Goal: Contribute content: Add original content to the website for others to see

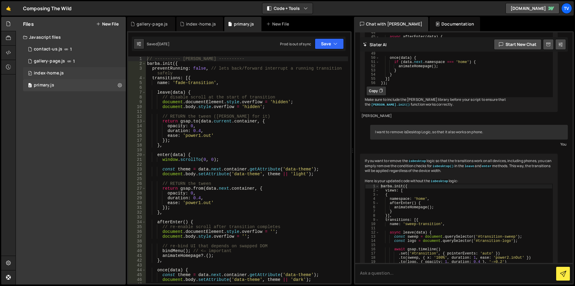
scroll to position [566, 0]
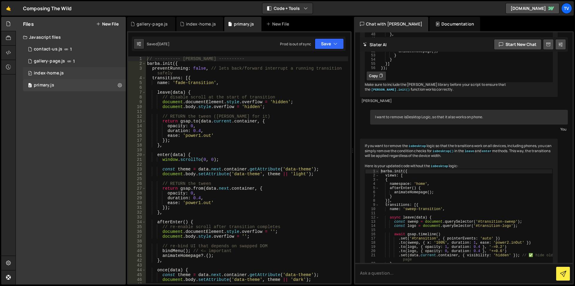
click at [50, 75] on div "index-home.js" at bounding box center [49, 72] width 30 height 5
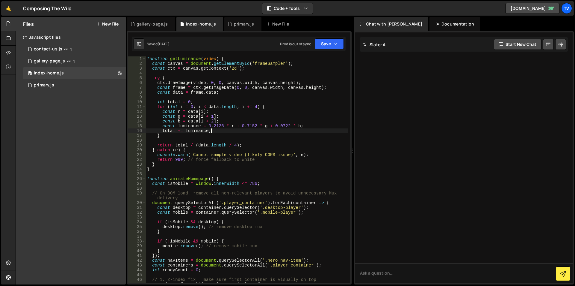
click at [242, 133] on div "function getLuminance ( video ) { const canvas = document . getElementById ( 'f…" at bounding box center [247, 174] width 202 height 236
click at [233, 159] on div "function getLuminance ( video ) { const canvas = document . getElementById ( 'f…" at bounding box center [247, 174] width 202 height 236
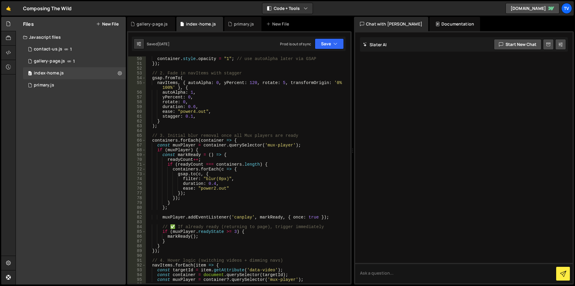
scroll to position [240, 0]
click at [248, 170] on div "container . style . filter = "blur(70px)" ; container . style . opacity = "1" ;…" at bounding box center [247, 170] width 202 height 236
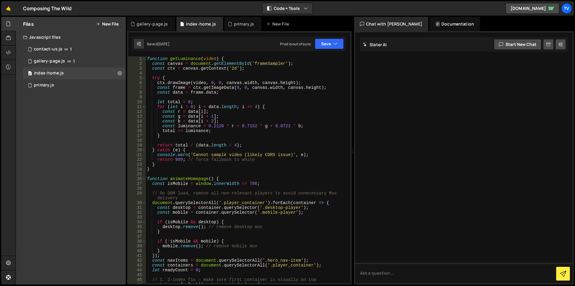
scroll to position [0, 0]
click at [197, 108] on div "function getLuminance ( video ) { const canvas = document . getElementById ( 'f…" at bounding box center [247, 174] width 202 height 236
type textarea "for (let i = 0; i < data.length; i += 4) {"
click at [219, 175] on div "function getLuminance ( video ) { const canvas = document . getElementById ( 'f…" at bounding box center [247, 174] width 202 height 236
click at [191, 140] on div "function getLuminance ( video ) { const canvas = document . getElementById ( 'f…" at bounding box center [247, 174] width 202 height 236
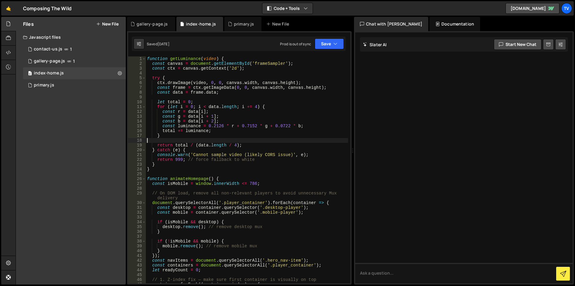
click at [225, 58] on div "function getLuminance ( video ) { const canvas = document . getElementById ( 'f…" at bounding box center [247, 174] width 202 height 236
type textarea "function getLuminance(video) {"
click at [184, 60] on div "function getLuminance ( video ) { const canvas = document . getElementById ( 'f…" at bounding box center [247, 174] width 202 height 236
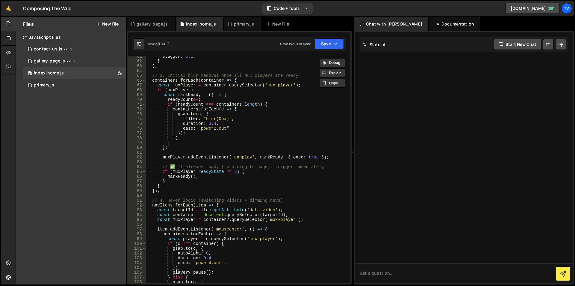
scroll to position [300, 0]
click at [277, 161] on div "stagger : 0.1 , } ) ; // 3. Initial blur removal once all Mux players are ready…" at bounding box center [247, 172] width 202 height 236
click at [244, 233] on div "stagger : 0.1 , } ) ; // 3. Initial blur removal once all Mux players are ready…" at bounding box center [247, 172] width 202 height 236
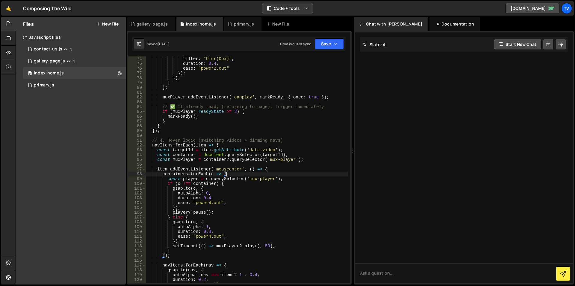
scroll to position [360, 0]
click at [181, 217] on div "gsap . to ( c , { filter : "blur(0px)" , duration : 0.4 , ease : "power2.out" }…" at bounding box center [247, 170] width 202 height 236
click at [218, 239] on div "gsap . to ( c , { filter : "blur(0px)" , duration : 0.4 , ease : "power2.out" }…" at bounding box center [247, 170] width 202 height 236
click at [283, 245] on div "gsap . to ( c , { filter : "blur(0px)" , duration : 0.4 , ease : "power2.out" }…" at bounding box center [247, 170] width 202 height 236
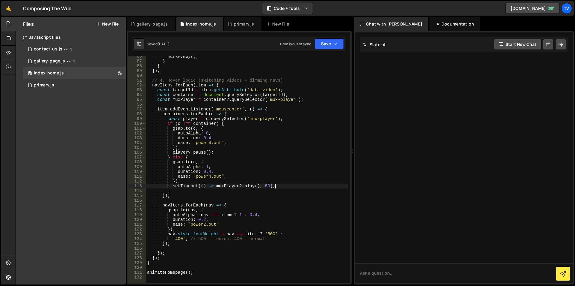
scroll to position [419, 0]
click at [269, 233] on div "markReady ( ) ; } } }) ; // 4. Hover logic (switching videos + dimming navs) na…" at bounding box center [247, 172] width 202 height 236
click at [177, 238] on div "markReady ( ) ; } } }) ; // 4. Hover logic (switching videos + dimming navs) na…" at bounding box center [247, 172] width 202 height 236
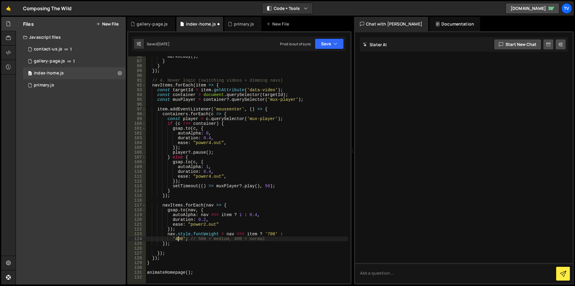
scroll to position [0, 8]
click at [177, 238] on div "markReady ( ) ; } } }) ; // 4. Hover logic (switching videos + dimming navs) na…" at bounding box center [247, 172] width 202 height 236
click at [289, 234] on div "markReady ( ) ; } } }) ; // 4. Hover logic (switching videos + dimming navs) na…" at bounding box center [247, 172] width 202 height 236
click at [168, 232] on div "markReady ( ) ; } } }) ; // 4. Hover logic (switching videos + dimming navs) na…" at bounding box center [247, 172] width 202 height 236
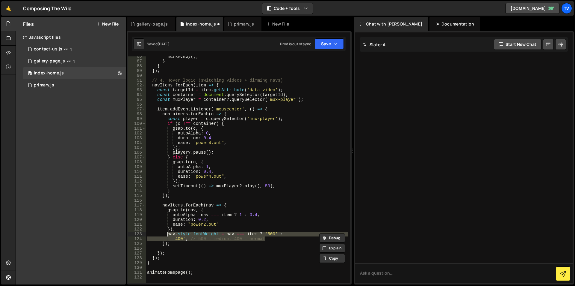
drag, startPoint x: 253, startPoint y: 238, endPoint x: 168, endPoint y: 234, distance: 84.9
click at [168, 234] on div "markReady ( ) ; } } }) ; // 4. Hover logic (switching videos + dimming navs) na…" at bounding box center [247, 172] width 202 height 236
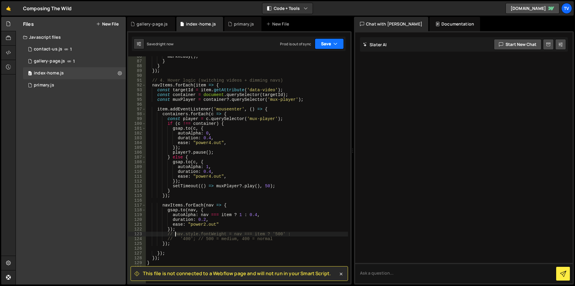
type textarea "// nav.style.fontWeight = nav === item ? '500' :"
click at [327, 41] on button "Save" at bounding box center [329, 43] width 29 height 11
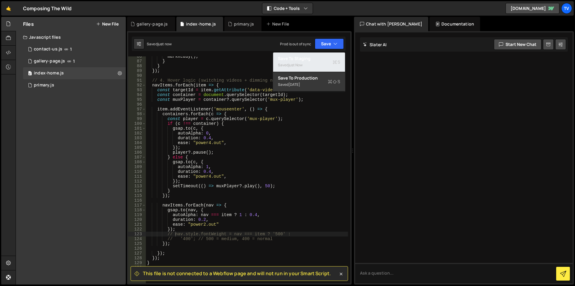
drag, startPoint x: 326, startPoint y: 62, endPoint x: 405, endPoint y: 1, distance: 100.3
click at [328, 62] on div "Saved just now" at bounding box center [309, 64] width 62 height 7
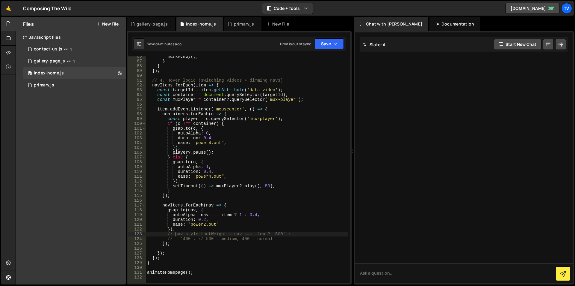
drag, startPoint x: 83, startPoint y: 112, endPoint x: 97, endPoint y: 7, distance: 105.8
click at [87, 104] on div "Files New File Javascript files 0 contact-us.js 1 1 gallery-page.js 1 0 index-h…" at bounding box center [71, 150] width 110 height 267
click at [112, 22] on button "New File" at bounding box center [107, 24] width 22 height 5
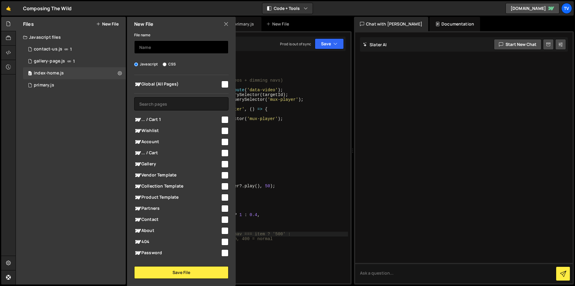
click at [152, 51] on input "text" at bounding box center [181, 46] width 94 height 13
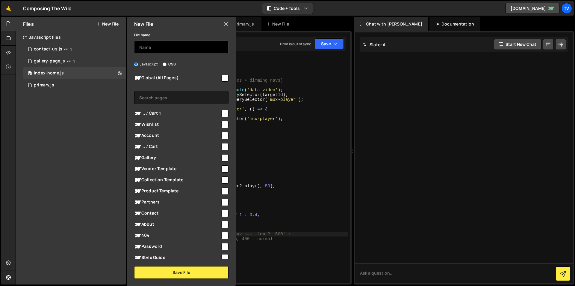
scroll to position [0, 0]
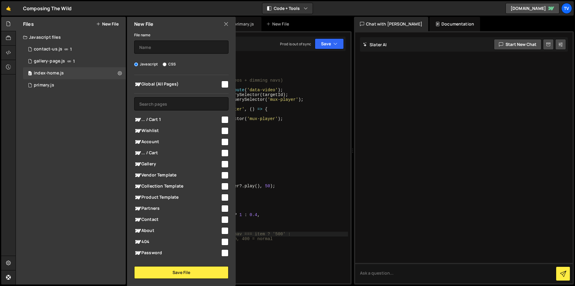
click at [223, 86] on input "checkbox" at bounding box center [224, 84] width 7 height 7
checkbox input "true"
click at [171, 50] on input "text" at bounding box center [181, 46] width 94 height 13
type input "sweet"
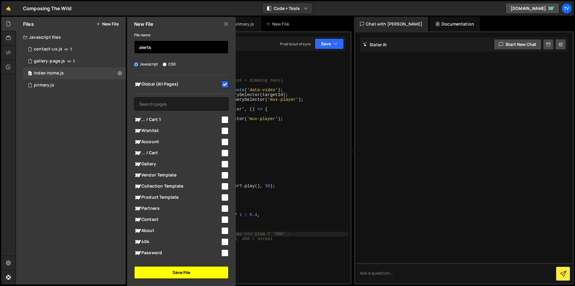
type input "alerts"
click at [187, 274] on button "Save File" at bounding box center [181, 272] width 94 height 13
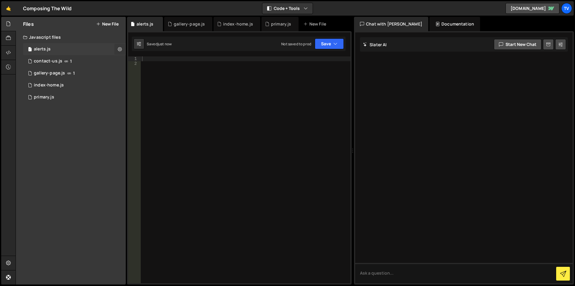
click at [120, 50] on icon at bounding box center [120, 49] width 4 height 6
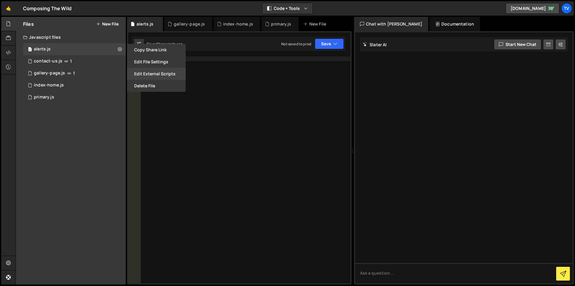
click at [159, 73] on button "Edit External Scripts" at bounding box center [156, 74] width 59 height 12
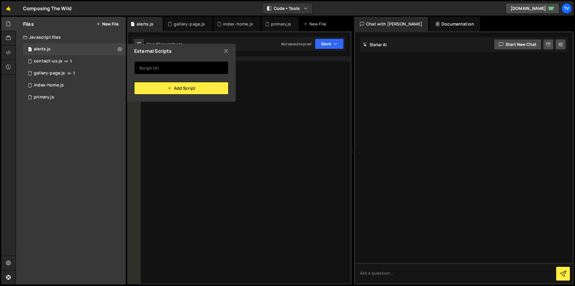
click at [165, 73] on input "text" at bounding box center [181, 67] width 94 height 13
paste input "https://cdn.jsdelivr.net/npm/sweetalert2@11.22.5/dist/sweetalert2.all.min.js"
type input "https://cdn.jsdelivr.net/npm/sweetalert2@11.22.5/dist/sweetalert2.all.min.js"
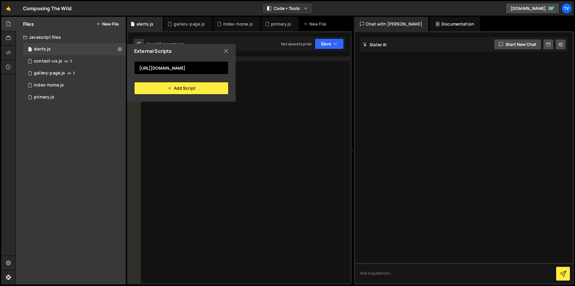
click at [206, 71] on input "https://cdn.jsdelivr.net/npm/sweetalert2@11.22.5/dist/sweetalert2.all.min.js" at bounding box center [181, 67] width 94 height 13
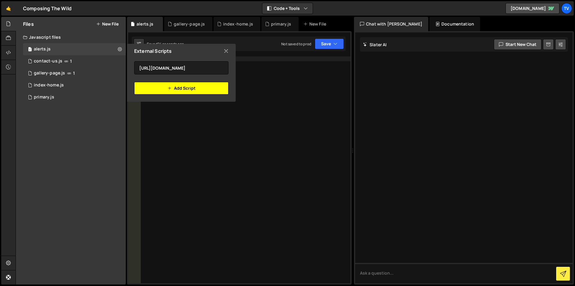
click at [194, 89] on button "Add Script" at bounding box center [181, 88] width 94 height 13
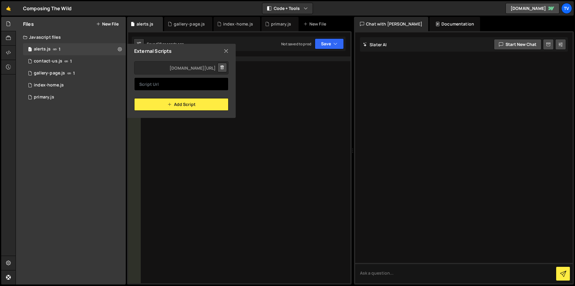
click at [146, 84] on input "text" at bounding box center [181, 83] width 94 height 13
paste input "https://cdn.jsdelivr.net/npm/sweetalert2@11.22.5/dist/sweetalert2.min.css"
type input "https://cdn.jsdelivr.net/npm/sweetalert2@11.22.5/dist/sweetalert2.min.css"
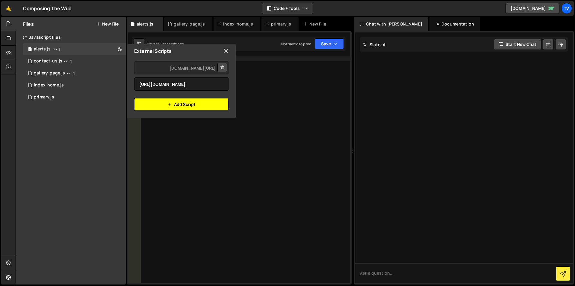
scroll to position [0, 0]
click at [193, 107] on button "Add Script" at bounding box center [181, 104] width 94 height 13
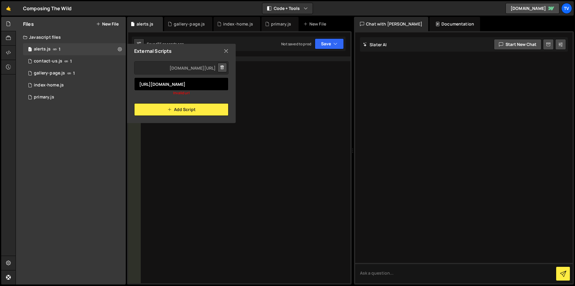
click at [202, 85] on input "https://cdn.jsdelivr.net/npm/sweetalert2@11.22.5/dist/sweetalert2.min.css" at bounding box center [181, 83] width 94 height 13
click at [228, 50] on icon at bounding box center [226, 51] width 5 height 7
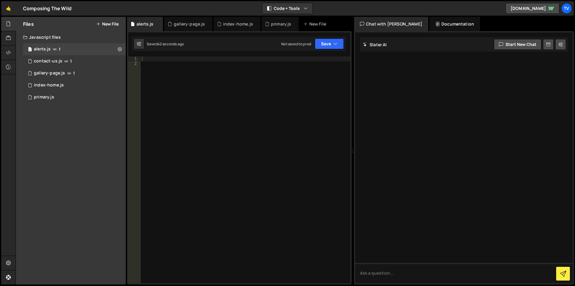
click at [108, 23] on button "New File" at bounding box center [107, 24] width 22 height 5
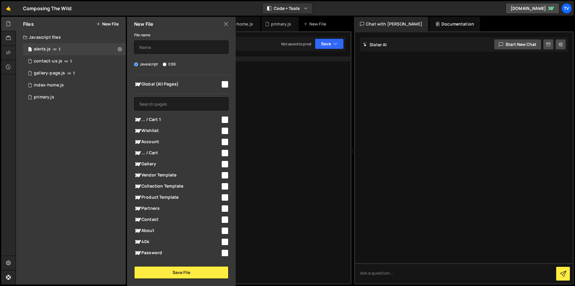
click at [163, 63] on input "CSS" at bounding box center [165, 64] width 4 height 4
radio input "true"
click at [163, 46] on input "text" at bounding box center [181, 46] width 94 height 13
click at [223, 84] on input "checkbox" at bounding box center [224, 84] width 7 height 7
checkbox input "true"
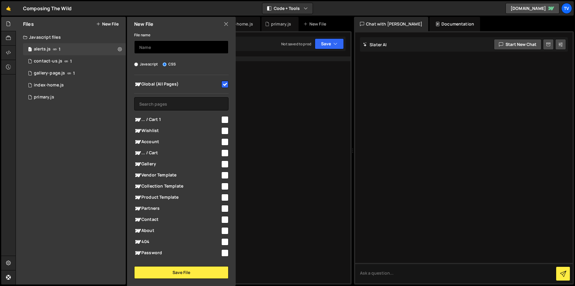
click at [211, 46] on input "text" at bounding box center [181, 46] width 94 height 13
type input "sweet"
click at [226, 24] on icon at bounding box center [226, 24] width 5 height 7
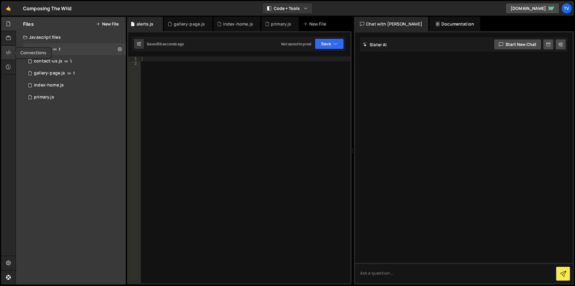
click at [13, 52] on div at bounding box center [8, 53] width 15 height 14
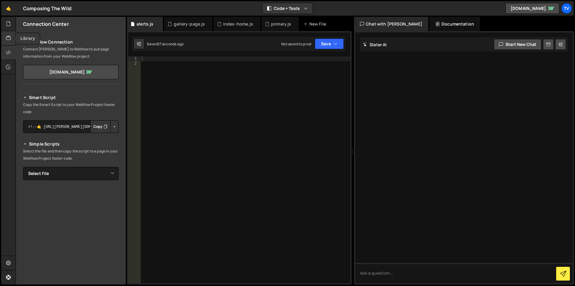
click at [9, 35] on icon at bounding box center [8, 38] width 5 height 7
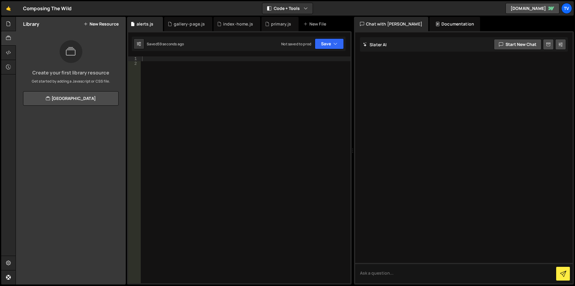
click at [95, 24] on button "New Resource" at bounding box center [101, 24] width 35 height 5
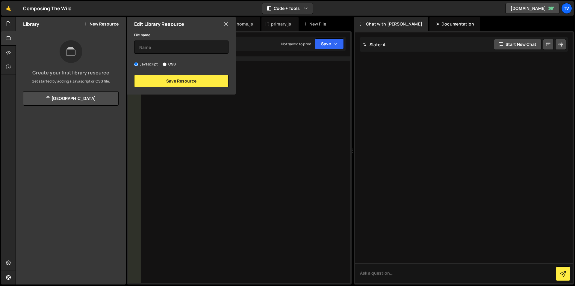
click at [164, 65] on input "CSS" at bounding box center [165, 64] width 4 height 4
radio input "true"
click at [164, 46] on input "text" at bounding box center [181, 46] width 94 height 13
paste input "sweet"
paste input "https://cdn.jsdelivr.net/npm/sweetalert2@11.22.5/dist/sweetalert2.min.css"
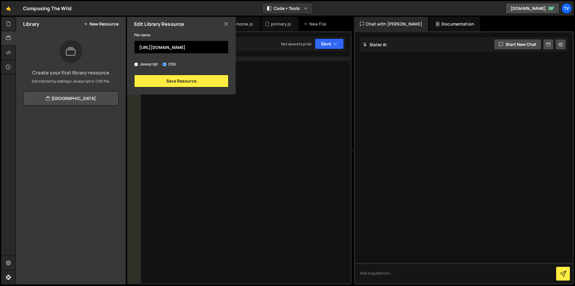
scroll to position [0, 69]
type input "https://cdn.jsdelivr.net/npm/sweetalert2@11.22.5/dist/sweetalert2.min.css"
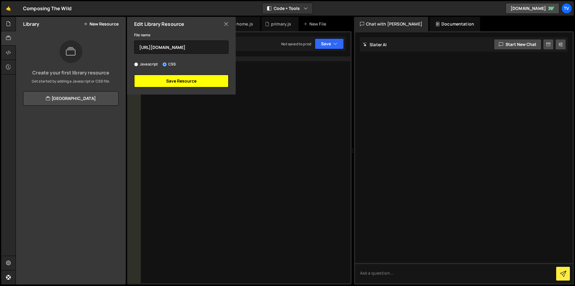
scroll to position [0, 0]
click at [200, 82] on button "Save Resource" at bounding box center [181, 81] width 94 height 13
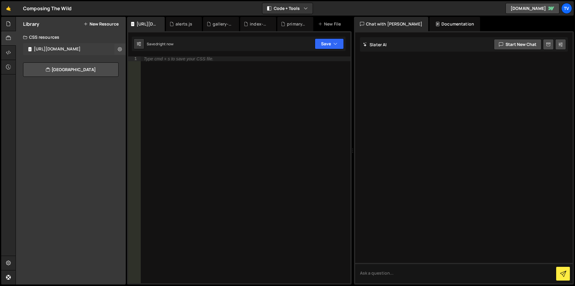
click at [81, 49] on div "https://cdn.jsdelivr.net/npm/sweetalert2@11.22.5/dist/sweetalert2.min.css.css" at bounding box center [57, 48] width 47 height 5
click at [117, 46] on button at bounding box center [119, 49] width 11 height 11
click at [140, 50] on button "Copy Code" at bounding box center [156, 50] width 59 height 12
click at [72, 67] on link "View Community Library" at bounding box center [71, 69] width 96 height 14
click at [147, 63] on button "Edit File Settings" at bounding box center [156, 61] width 59 height 12
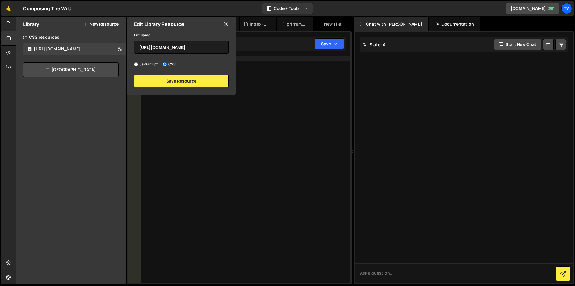
click at [227, 24] on icon at bounding box center [226, 24] width 5 height 7
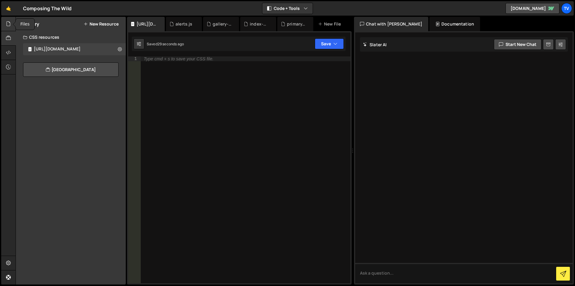
click at [12, 25] on div at bounding box center [8, 24] width 15 height 14
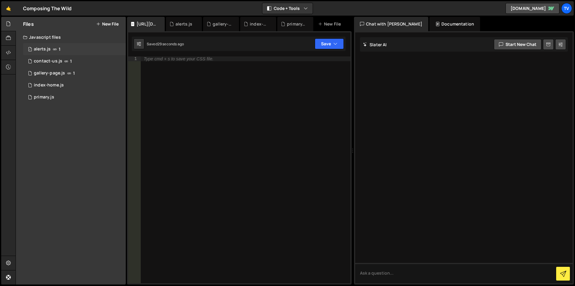
click at [59, 50] on span "1" at bounding box center [60, 49] width 2 height 5
click at [221, 22] on div "gallery-page.js" at bounding box center [222, 24] width 19 height 6
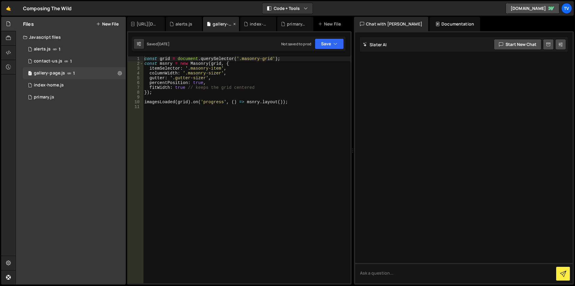
click at [235, 22] on icon at bounding box center [234, 24] width 4 height 6
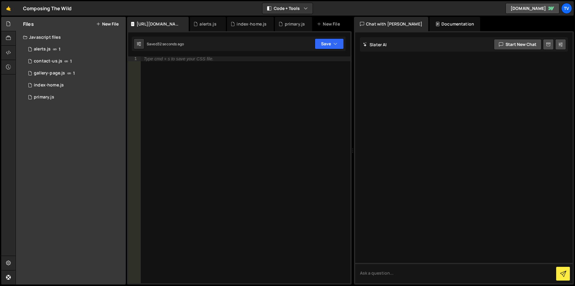
click at [235, 22] on icon at bounding box center [233, 24] width 4 height 6
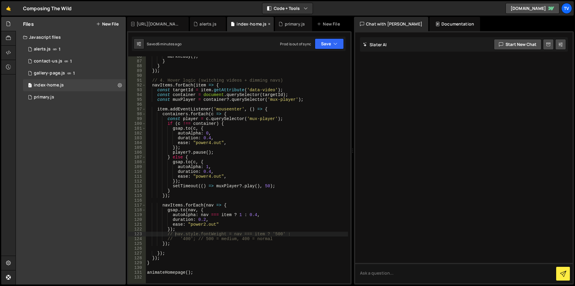
click at [267, 22] on icon at bounding box center [269, 24] width 4 height 6
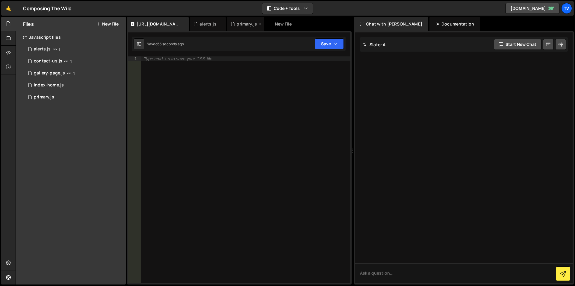
click at [259, 24] on icon at bounding box center [260, 24] width 4 height 6
click at [65, 46] on div "1 alerts.js 1" at bounding box center [74, 49] width 103 height 12
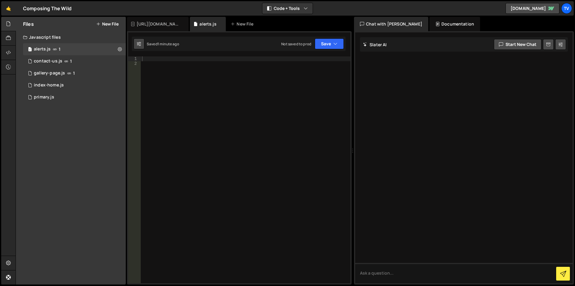
click at [139, 44] on icon at bounding box center [139, 44] width 4 height 6
select select "editor"
select select "ace/theme/monokai"
type input "14"
checkbox input "true"
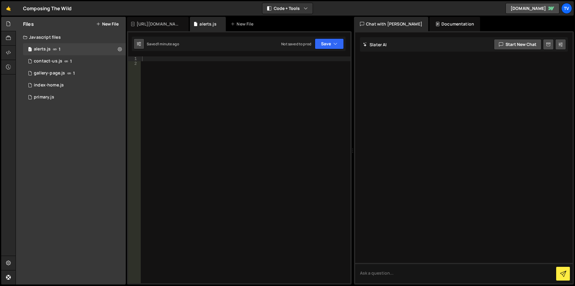
checkbox input "true"
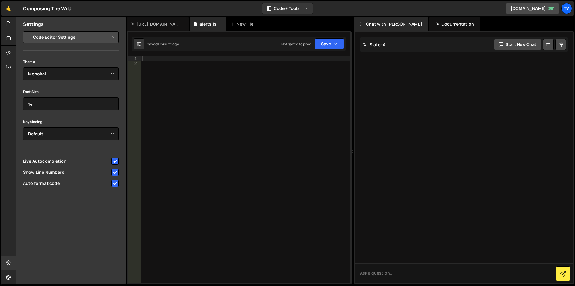
click at [90, 35] on select "Project Settings Code Editor Settings Chat Settings" at bounding box center [72, 37] width 88 height 13
click at [191, 67] on div at bounding box center [246, 174] width 210 height 236
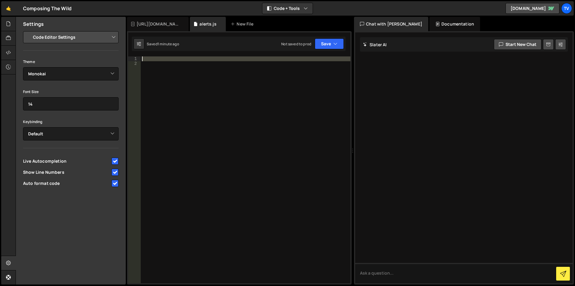
drag, startPoint x: 176, startPoint y: 94, endPoint x: 157, endPoint y: 49, distance: 49.9
click at [157, 49] on div "Debug Explain Copy https://cdn.jsdelivr.net/npm/sweetalert2@11.22.5/dist/sweeta…" at bounding box center [239, 151] width 225 height 268
paste textarea
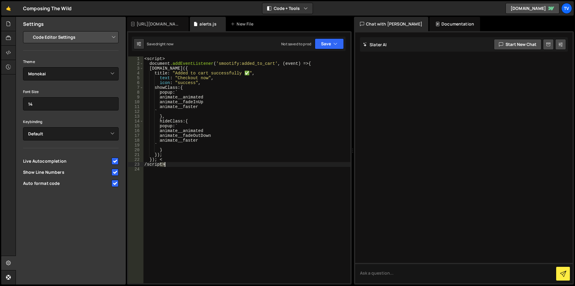
drag, startPoint x: 159, startPoint y: 162, endPoint x: 164, endPoint y: 166, distance: 6.4
click at [164, 166] on div "< script > document .addEventListener ( ' smootify:added_to_cart ' , ( event ) …" at bounding box center [246, 174] width 207 height 236
drag, startPoint x: 158, startPoint y: 162, endPoint x: 166, endPoint y: 166, distance: 9.8
click at [166, 166] on div "< script > document .addEventListener ( ' smootify:added_to_cart ' , ( event ) …" at bounding box center [246, 174] width 207 height 236
drag, startPoint x: 158, startPoint y: 159, endPoint x: 171, endPoint y: 167, distance: 15.4
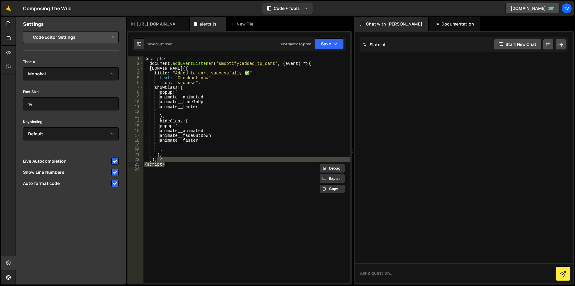
click at [171, 167] on div "< script > document .addEventListener ( ' smootify:added_to_cart ' , ( event ) …" at bounding box center [246, 174] width 207 height 236
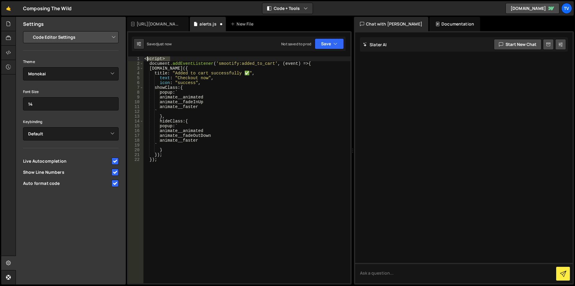
drag, startPoint x: 173, startPoint y: 58, endPoint x: 144, endPoint y: 56, distance: 29.4
click at [144, 56] on div "}); 1 2 3 4 5 6 7 8 9 10 11 12 13 14 15 16 17 18 19 20 21 22 < script > documen…" at bounding box center [239, 157] width 225 height 253
type textarea "< script >"
drag, startPoint x: 148, startPoint y: 63, endPoint x: 145, endPoint y: 53, distance: 10.6
click at [145, 53] on div "1 2 3 4 5 6 7 8 9 10 11 12 13 14 15 16 17 18 19 20 21 22 document .addEventList…" at bounding box center [239, 157] width 225 height 253
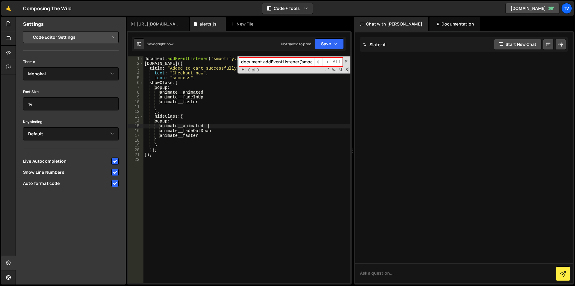
click at [239, 127] on div "document .addEventListener ( ' smootify:added_to_cart ' , ( event ) => { Swal.f…" at bounding box center [246, 174] width 207 height 236
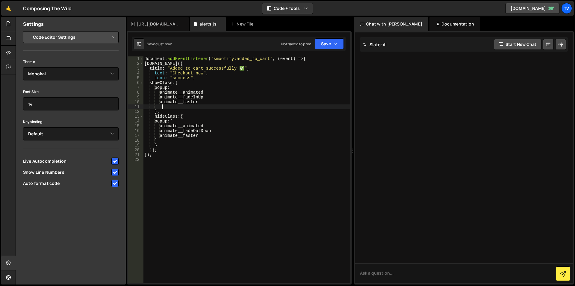
click at [198, 105] on div "document .addEventListener ( ' smootify:added_to_cart ' , ( event ) => { Swal.f…" at bounding box center [246, 174] width 207 height 236
click at [6, 53] on icon at bounding box center [8, 52] width 5 height 7
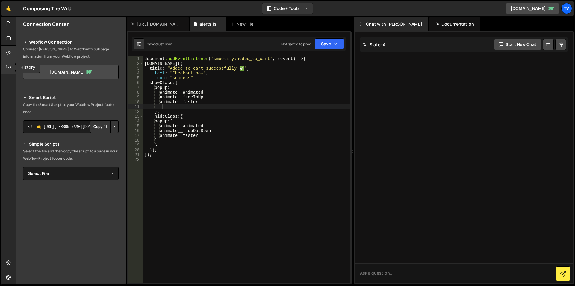
click at [5, 67] on div at bounding box center [8, 67] width 15 height 14
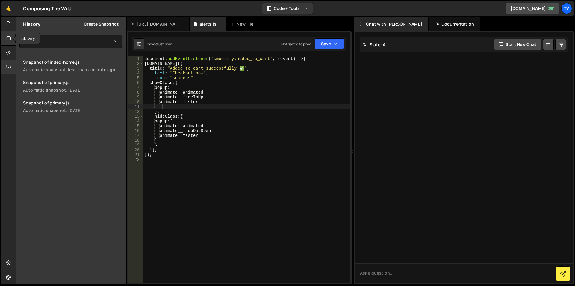
click at [10, 43] on div at bounding box center [8, 38] width 15 height 14
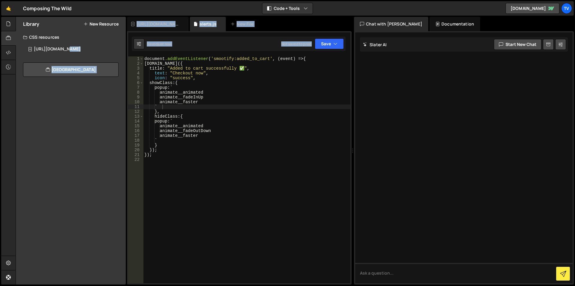
drag, startPoint x: 61, startPoint y: 46, endPoint x: 181, endPoint y: 66, distance: 122.0
click at [181, 66] on div "Files New File Javascript files 1 alerts.js 1 0 contact-us.js 1 1 gallery-page.…" at bounding box center [296, 151] width 560 height 268
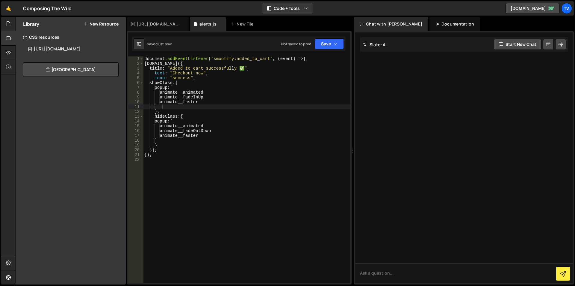
click at [181, 66] on div "document .addEventListener ( ' smootify:added_to_cart ' , ( event ) => { Swal.f…" at bounding box center [246, 174] width 207 height 236
click at [141, 44] on icon at bounding box center [139, 44] width 4 height 6
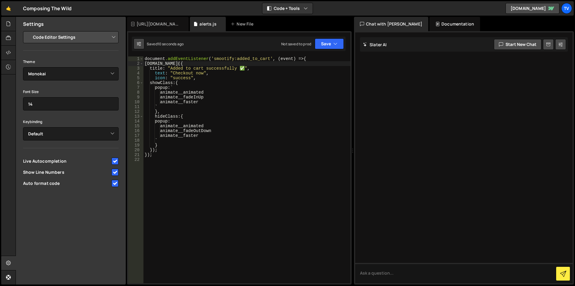
click at [141, 44] on icon at bounding box center [139, 44] width 4 height 6
click at [7, 25] on icon at bounding box center [8, 23] width 5 height 7
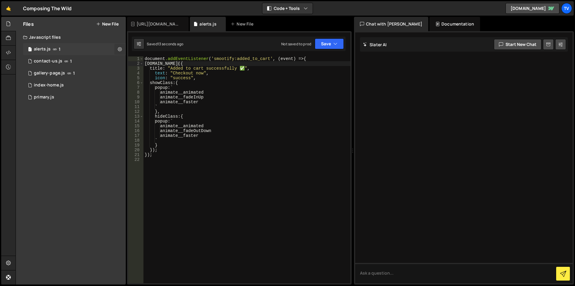
click at [122, 49] on icon at bounding box center [120, 49] width 4 height 6
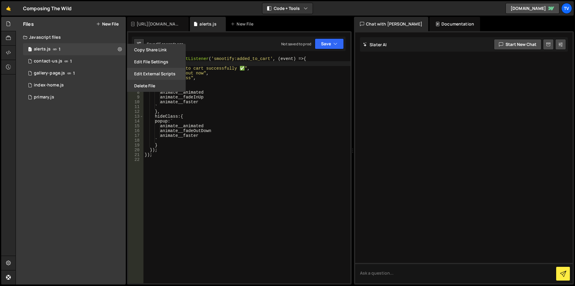
click at [170, 75] on button "Edit External Scripts" at bounding box center [156, 74] width 59 height 12
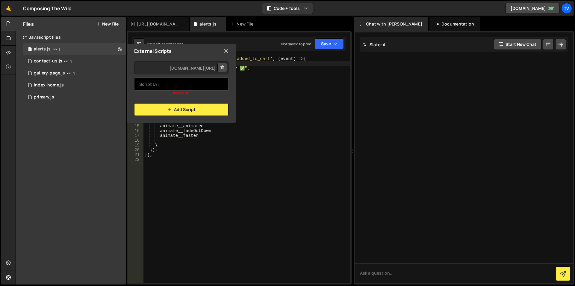
click at [170, 83] on input "text" at bounding box center [181, 83] width 94 height 13
click at [186, 82] on input "text" at bounding box center [181, 83] width 94 height 13
click at [141, 92] on div "Invalid url" at bounding box center [181, 92] width 94 height 5
click at [226, 51] on icon at bounding box center [226, 51] width 5 height 7
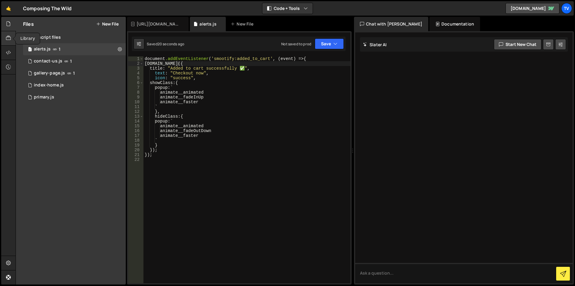
click at [9, 38] on icon at bounding box center [8, 38] width 5 height 7
click at [81, 48] on div "https://cdn.jsdelivr.net/npm/sweetalert2@11.22.5/dist/sweetalert2.min.css.css" at bounding box center [57, 48] width 47 height 5
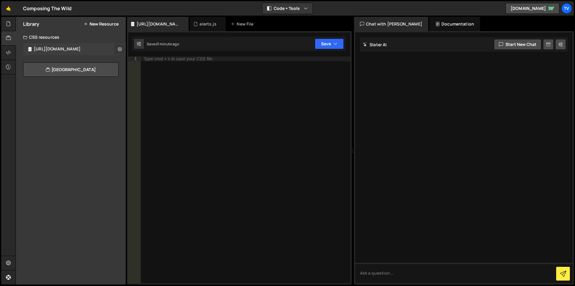
click at [121, 49] on icon at bounding box center [120, 49] width 4 height 6
click at [149, 73] on button "Delete Library" at bounding box center [156, 73] width 59 height 12
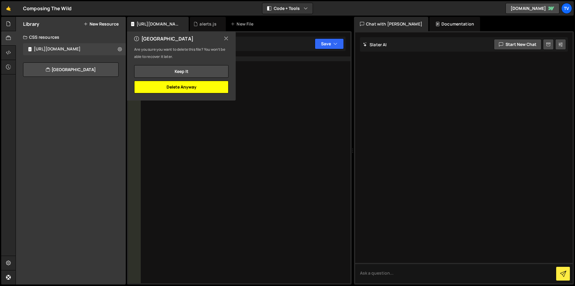
click at [209, 87] on button "Delete Anyway" at bounding box center [181, 87] width 94 height 13
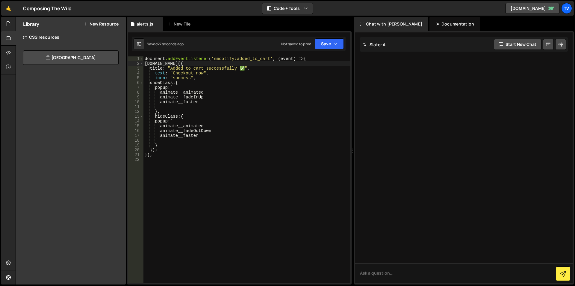
click at [167, 78] on div "document .addEventListener ( ' smootify:added_to_cart ' , ( event ) => { Swal.f…" at bounding box center [247, 174] width 207 height 236
click at [5, 23] on div at bounding box center [8, 24] width 15 height 14
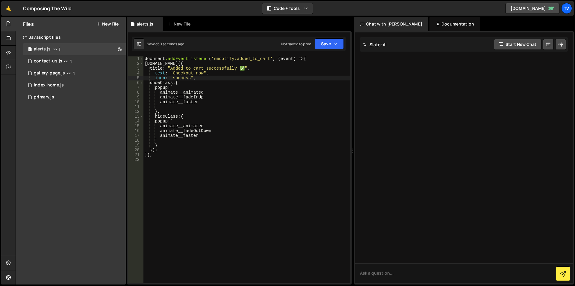
click at [214, 104] on div "document .addEventListener ( ' smootify:added_to_cart ' , ( event ) => { Swal.f…" at bounding box center [247, 174] width 207 height 236
type textarea "});"
click at [86, 49] on div "1 alerts.js 1" at bounding box center [74, 49] width 103 height 12
click at [9, 52] on icon at bounding box center [8, 52] width 5 height 7
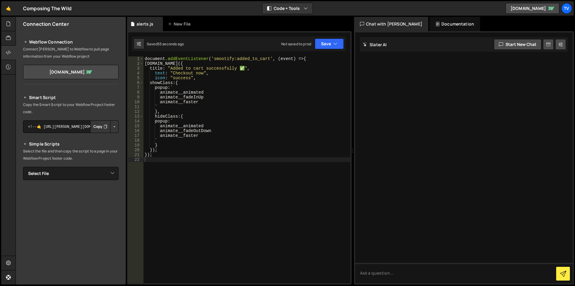
click at [114, 126] on button "Button group with nested dropdown" at bounding box center [114, 126] width 8 height 13
click at [93, 146] on link "Copy Production Script" at bounding box center [89, 146] width 59 height 8
click at [112, 128] on button "Button group with nested dropdown" at bounding box center [114, 126] width 8 height 13
click at [105, 137] on link "Copy Staging Script" at bounding box center [89, 138] width 59 height 8
click at [70, 171] on select "Select File contact-us.js gallery-page.js index-home.js primary.js alerts.js" at bounding box center [71, 173] width 96 height 13
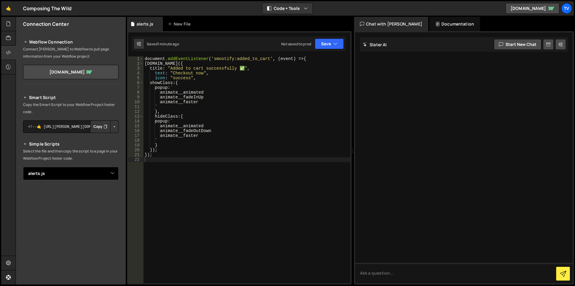
click at [23, 167] on select "Select File contact-us.js gallery-page.js index-home.js primary.js alerts.js" at bounding box center [71, 173] width 96 height 13
click at [70, 151] on p "Select the file and then copy the script to a page in your Webflow Project foot…" at bounding box center [71, 154] width 96 height 14
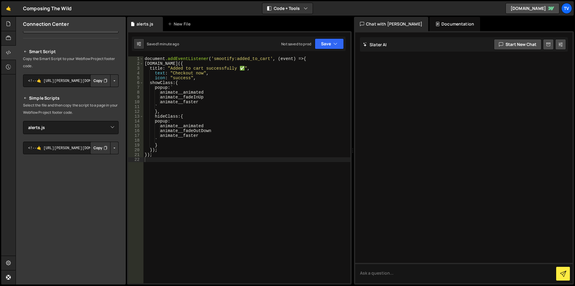
scroll to position [52, 0]
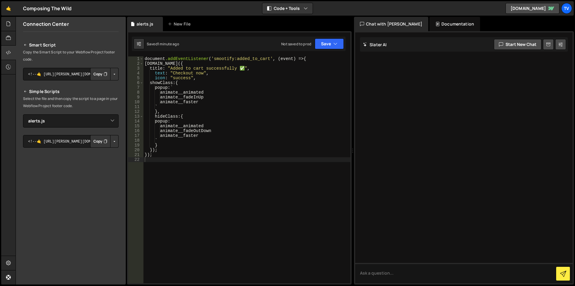
click at [101, 139] on button "Copy" at bounding box center [100, 141] width 20 height 13
click at [94, 75] on button "Copy" at bounding box center [100, 74] width 20 height 13
click at [76, 120] on select "Select File contact-us.js gallery-page.js index-home.js primary.js alerts.js" at bounding box center [71, 120] width 96 height 13
select select "41212"
click at [23, 114] on select "Select File contact-us.js gallery-page.js index-home.js primary.js alerts.js" at bounding box center [71, 120] width 96 height 13
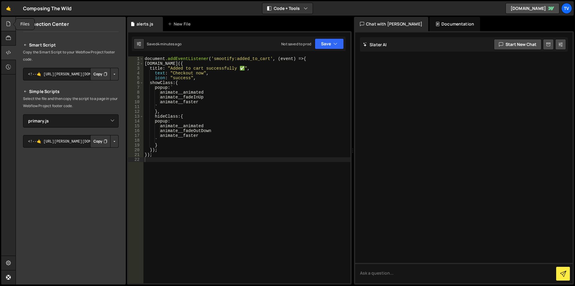
click at [10, 23] on icon at bounding box center [8, 23] width 5 height 7
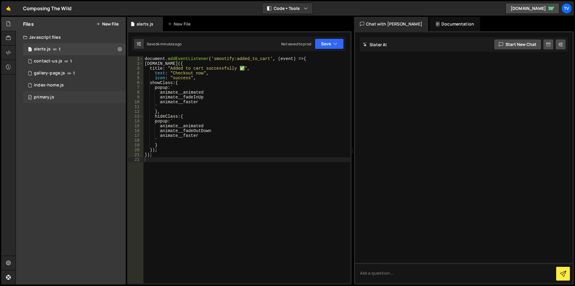
click at [62, 91] on div "0 primary.js 0" at bounding box center [74, 97] width 103 height 12
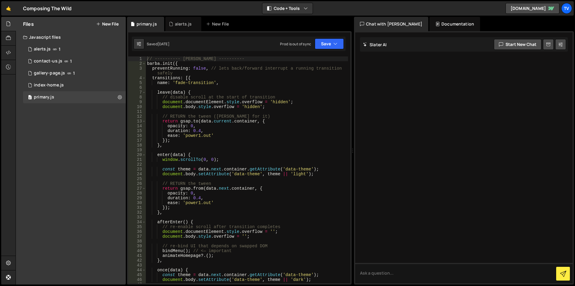
type textarea "return gsap.to(data.current.container, {"
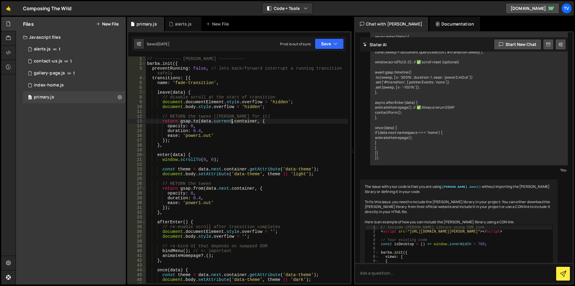
click at [230, 122] on div "// ---------- Barba ---------- barba . init ({ preventRunning : false , // lets…" at bounding box center [247, 174] width 202 height 236
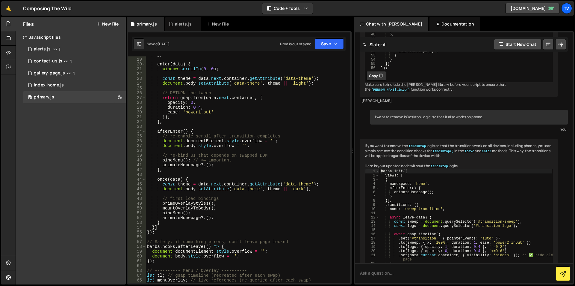
scroll to position [90, 0]
click at [2, 41] on div at bounding box center [8, 38] width 15 height 14
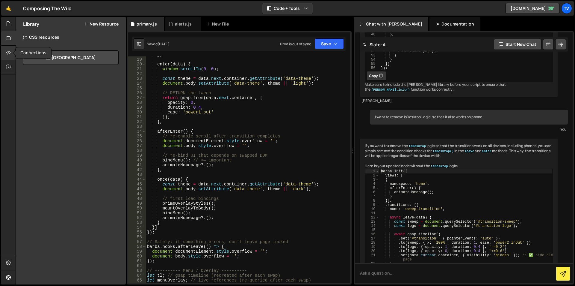
click at [6, 53] on icon at bounding box center [8, 52] width 5 height 7
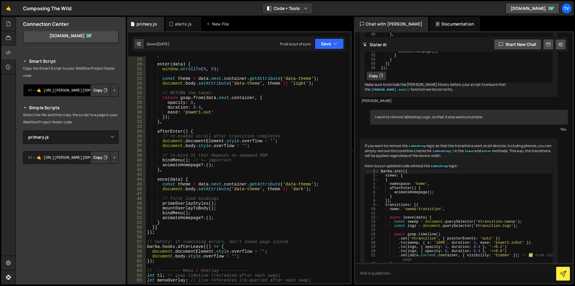
scroll to position [0, 0]
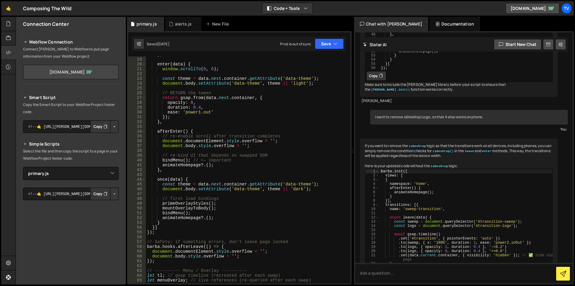
click at [61, 73] on link "composing-the-wild.webflow.io" at bounding box center [71, 72] width 96 height 14
click at [56, 172] on select "Select File contact-us.js gallery-page.js index-home.js primary.js alerts.js" at bounding box center [71, 173] width 96 height 13
select select "45627"
click at [23, 167] on select "Select File contact-us.js gallery-page.js index-home.js primary.js alerts.js" at bounding box center [71, 173] width 96 height 13
click at [98, 195] on button "Copy" at bounding box center [100, 193] width 20 height 13
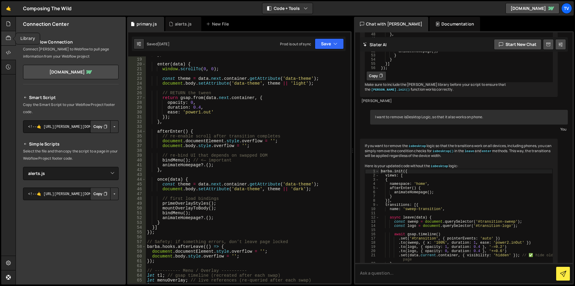
click at [3, 36] on div at bounding box center [8, 38] width 15 height 14
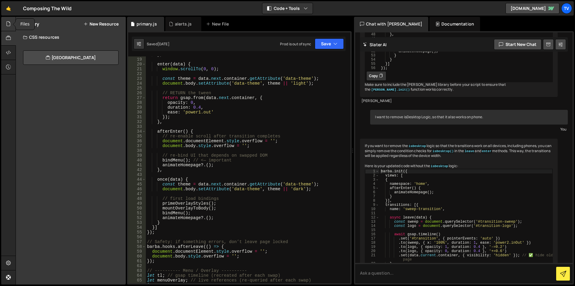
click at [6, 28] on div at bounding box center [8, 24] width 15 height 14
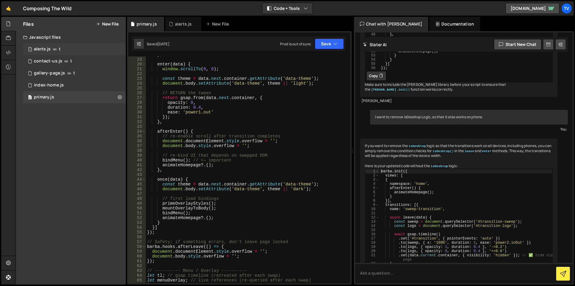
click at [108, 49] on div "1 alerts.js 1" at bounding box center [74, 49] width 103 height 12
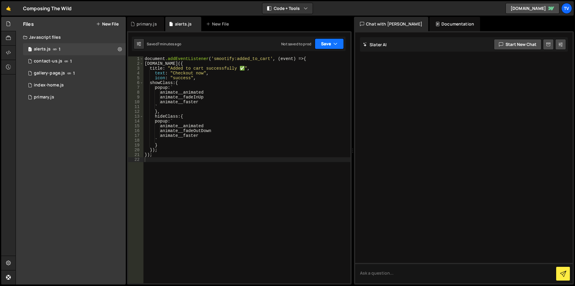
click at [342, 40] on button "Save" at bounding box center [329, 43] width 29 height 11
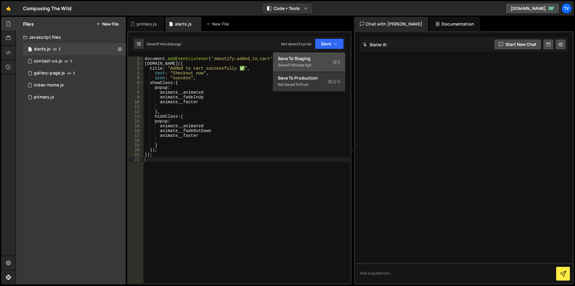
click at [324, 62] on div "Saved 7 minutes ago" at bounding box center [309, 64] width 62 height 7
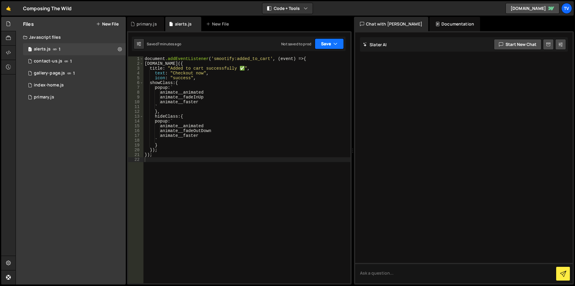
click at [328, 43] on button "Save" at bounding box center [329, 43] width 29 height 11
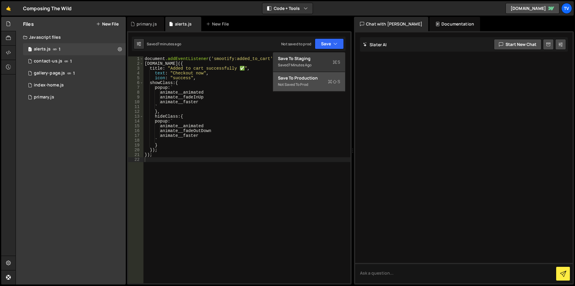
click at [321, 80] on div "Save to Production S" at bounding box center [309, 78] width 62 height 6
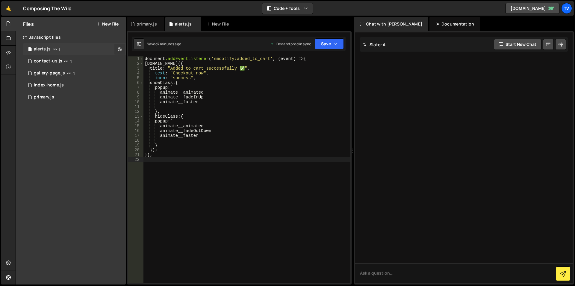
click at [120, 47] on icon at bounding box center [120, 49] width 4 height 6
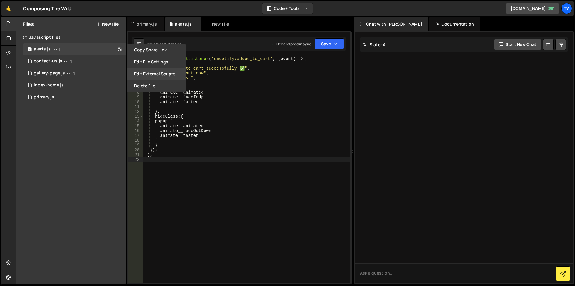
click at [156, 72] on button "Edit External Scripts" at bounding box center [156, 74] width 59 height 12
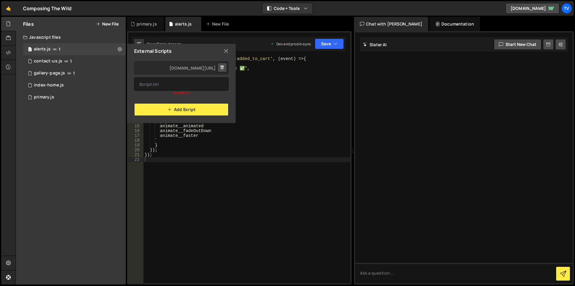
click at [219, 65] on button at bounding box center [223, 68] width 10 height 10
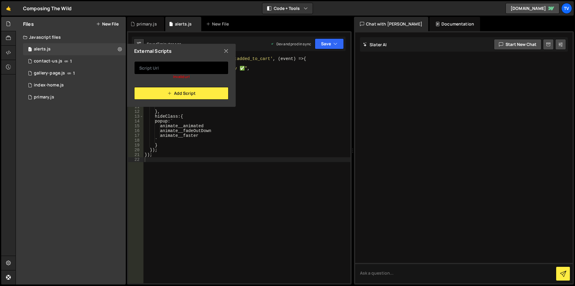
click at [191, 69] on input "text" at bounding box center [181, 67] width 94 height 13
click at [191, 100] on div "External Scripts Invalid url Add Script" at bounding box center [181, 75] width 110 height 63
click at [225, 52] on icon at bounding box center [226, 51] width 5 height 7
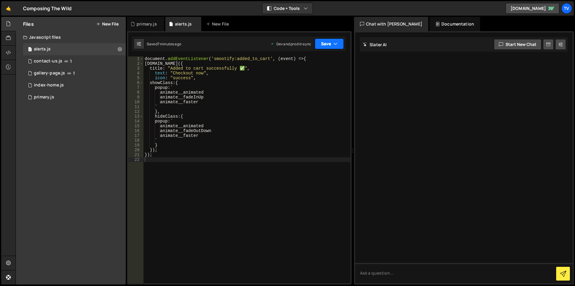
click at [329, 45] on button "Save" at bounding box center [329, 43] width 29 height 11
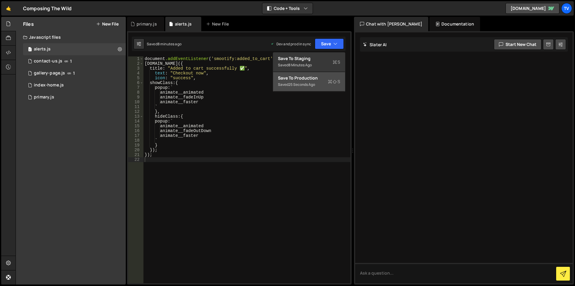
click at [321, 77] on div "Save to Production S" at bounding box center [309, 78] width 62 height 6
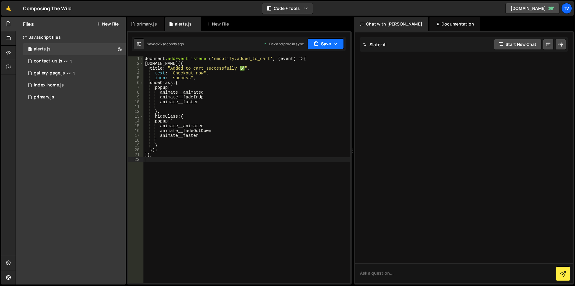
click at [326, 41] on button "Save" at bounding box center [326, 43] width 36 height 11
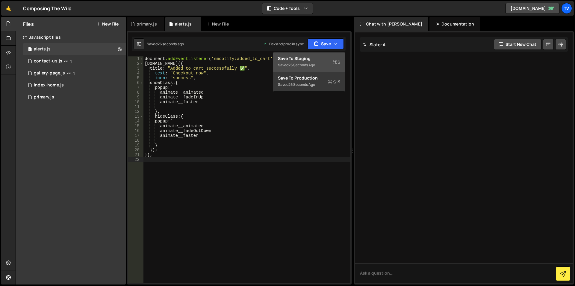
drag, startPoint x: 314, startPoint y: 59, endPoint x: 339, endPoint y: 36, distance: 34.3
click at [315, 58] on div "Save to Staging S" at bounding box center [309, 58] width 62 height 6
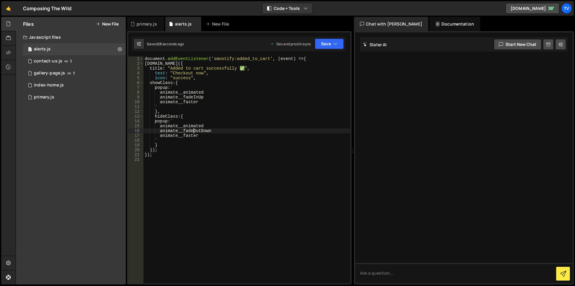
click at [193, 131] on div "document .addEventListener ( ' smootify:added_to_cart ' , ( event ) => { Swal.f…" at bounding box center [247, 174] width 207 height 236
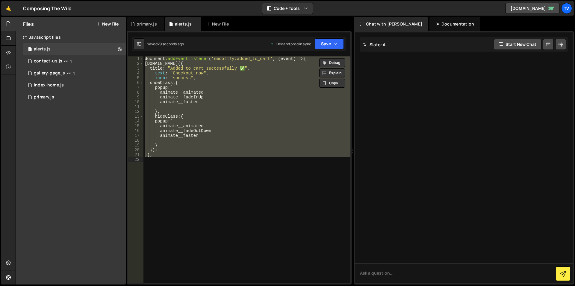
click at [193, 133] on div "document .addEventListener ( ' smootify:added_to_cart ' , ( event ) => { Swal.f…" at bounding box center [247, 169] width 207 height 226
type textarea "animate__faster"
